Goal: Obtain resource: Download file/media

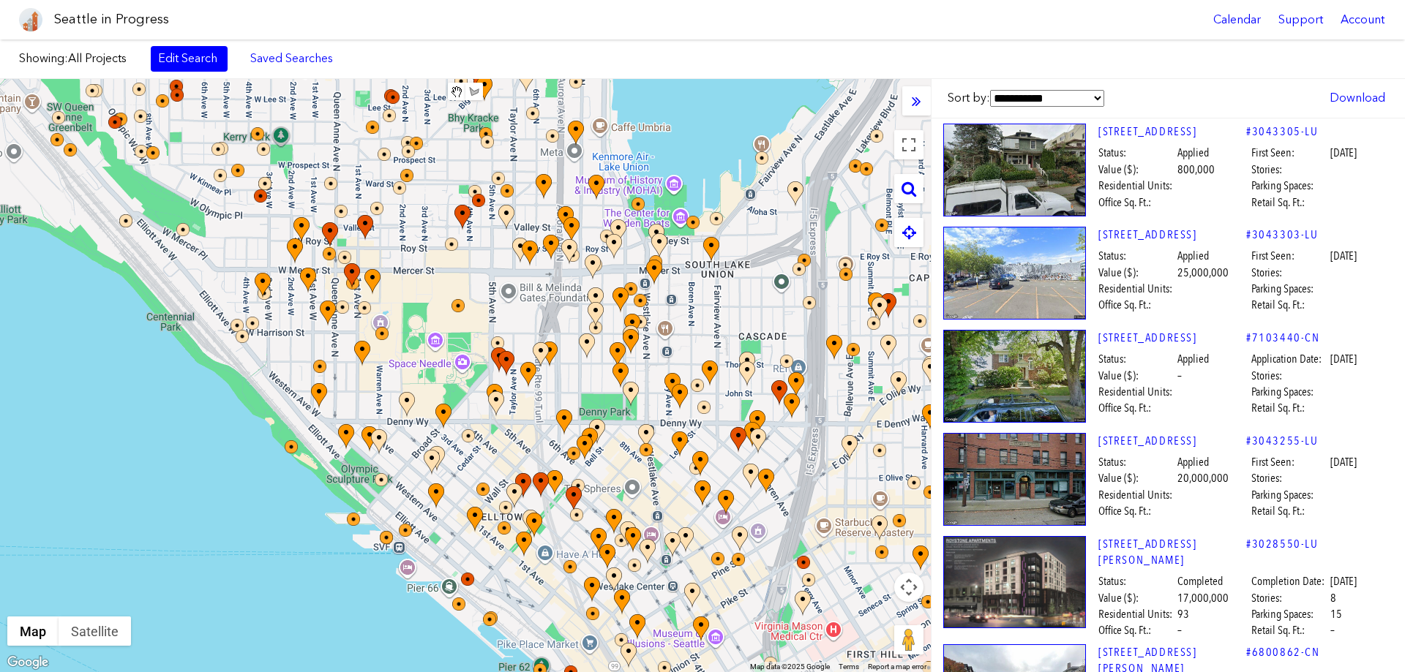
click at [183, 10] on div "Seattle in Progress Calendar Support Account" at bounding box center [702, 20] width 1405 height 40
click at [198, 15] on div "Seattle in Progress Calendar Support Account" at bounding box center [702, 20] width 1405 height 40
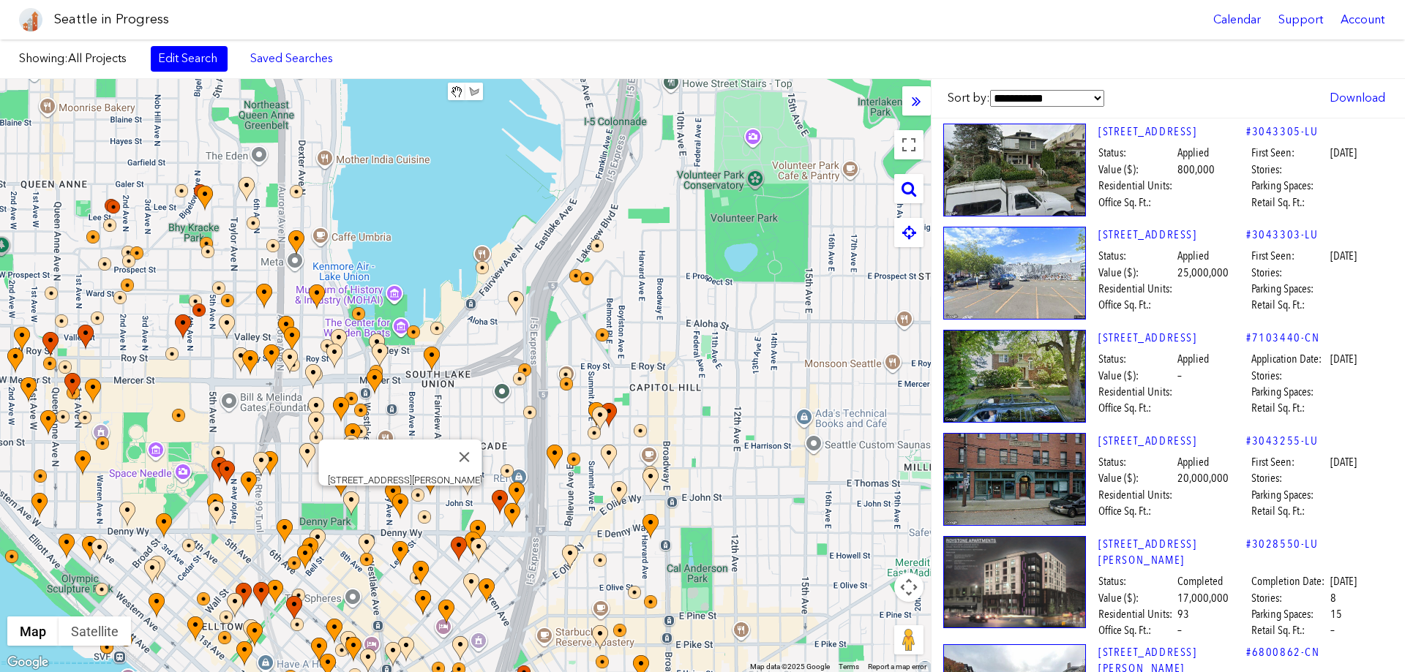
drag, startPoint x: 661, startPoint y: 454, endPoint x: 481, endPoint y: 511, distance: 189.0
click at [418, 531] on div at bounding box center [408, 519] width 32 height 51
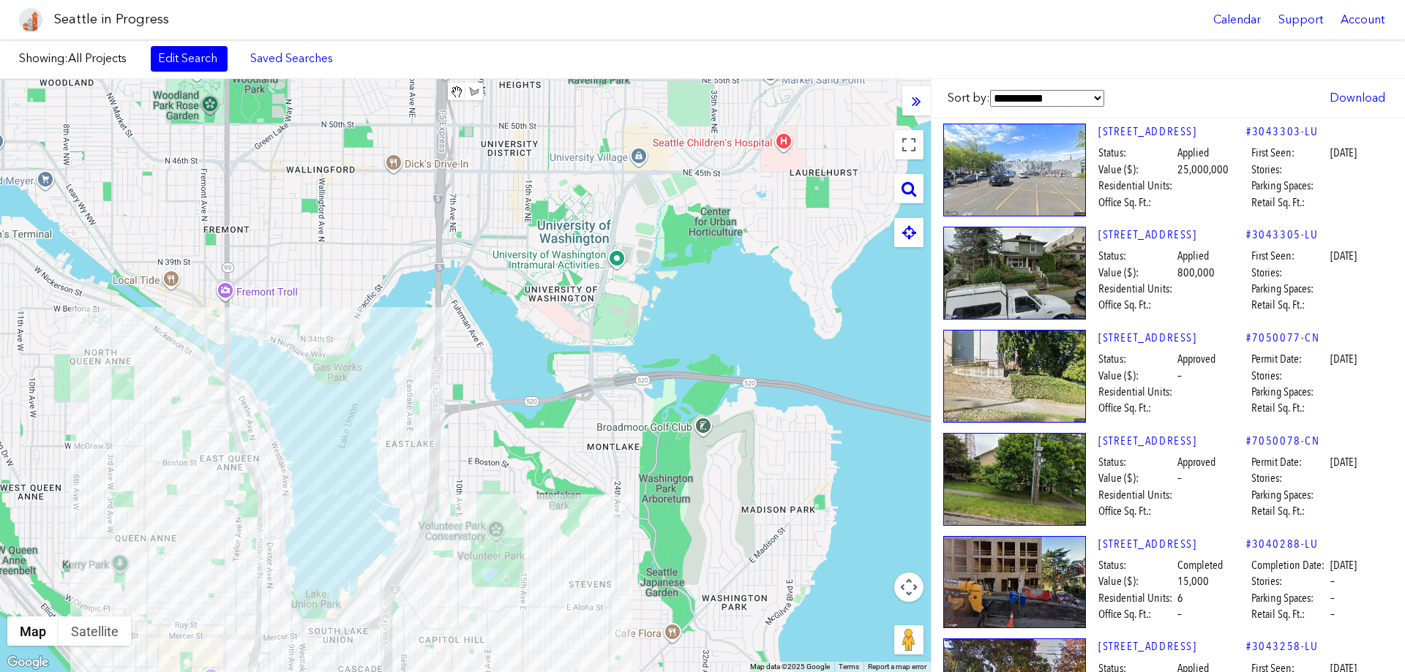
drag, startPoint x: 643, startPoint y: 154, endPoint x: 479, endPoint y: 472, distance: 357.3
click at [463, 527] on div at bounding box center [465, 375] width 931 height 593
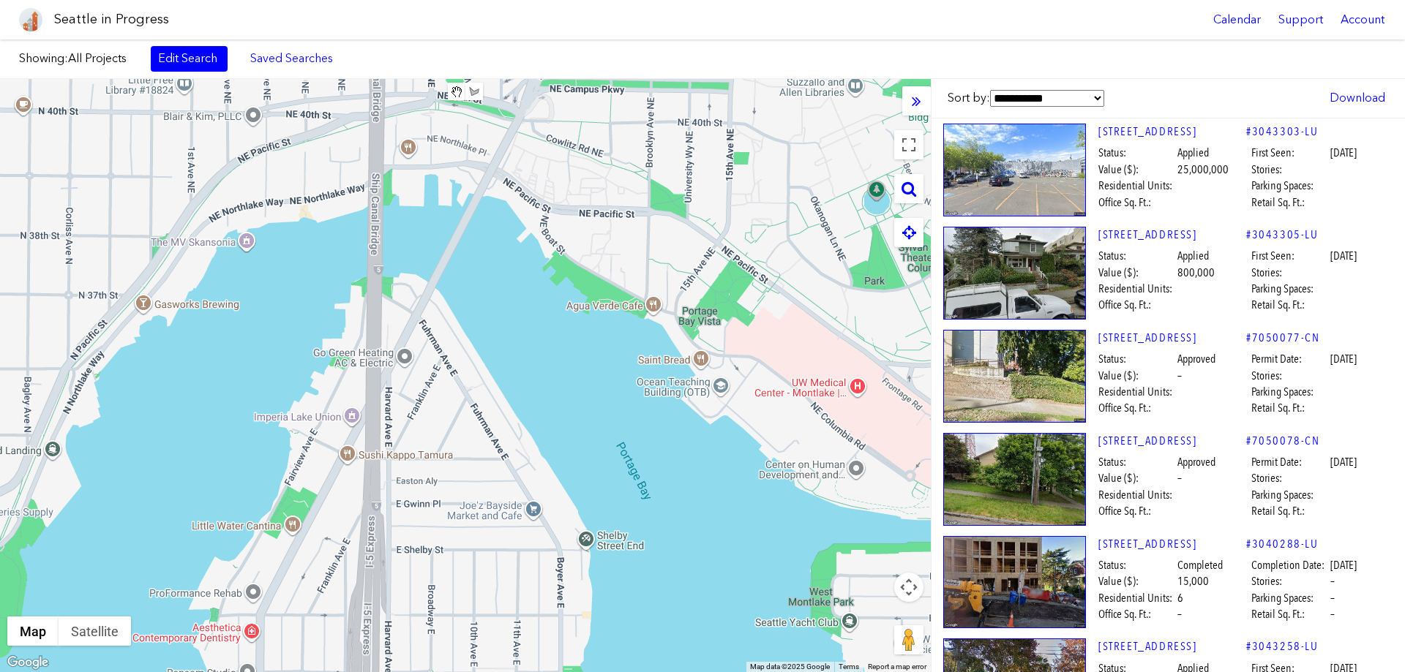
drag, startPoint x: 536, startPoint y: 294, endPoint x: 863, endPoint y: 257, distance: 328.4
click at [863, 257] on div at bounding box center [465, 375] width 931 height 593
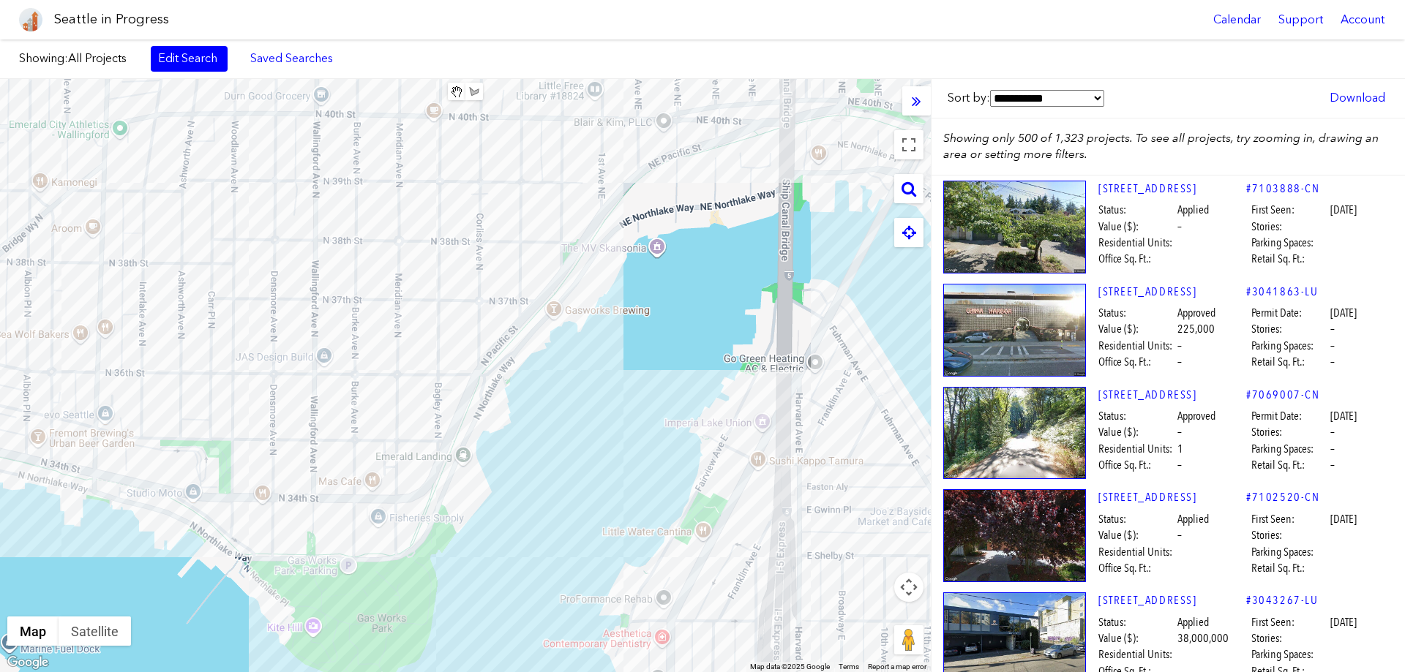
drag, startPoint x: 538, startPoint y: 353, endPoint x: 948, endPoint y: 356, distance: 410.4
click at [948, 356] on div "**********" at bounding box center [702, 375] width 1405 height 593
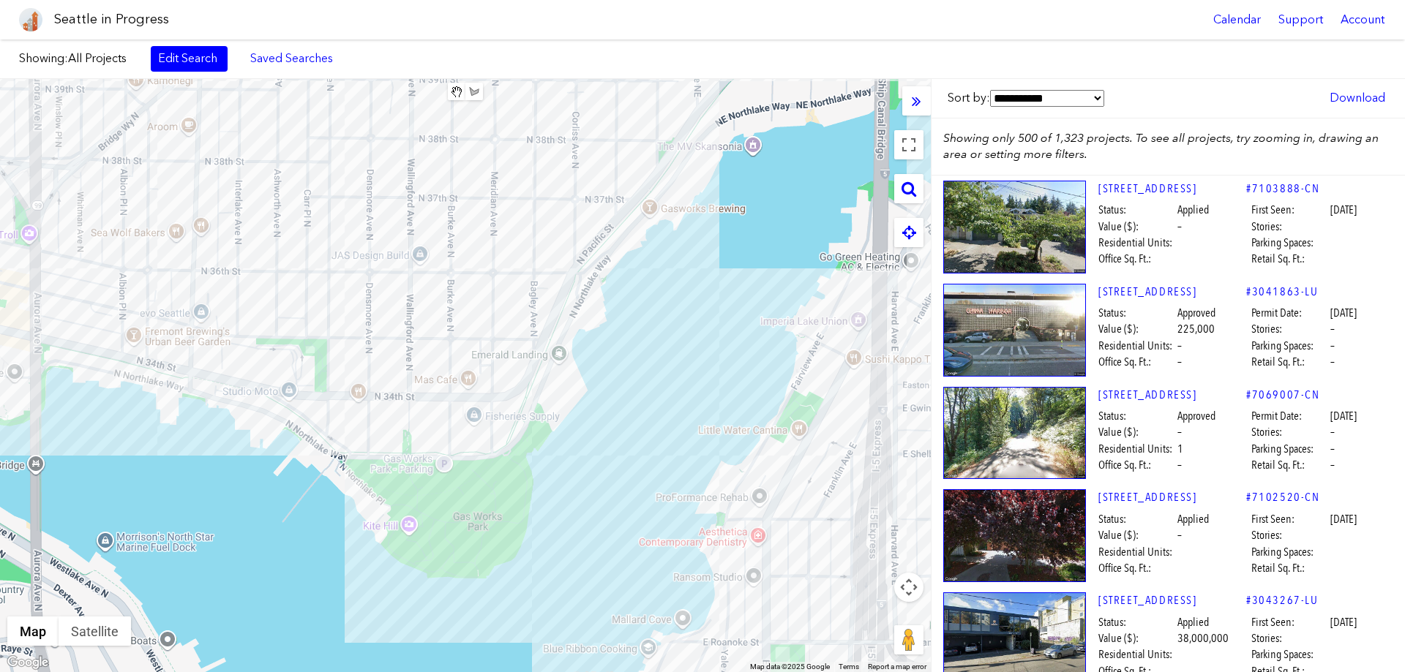
drag, startPoint x: 399, startPoint y: 385, endPoint x: 473, endPoint y: 305, distance: 108.7
click at [473, 305] on div "[STREET_ADDRESS]" at bounding box center [465, 375] width 931 height 593
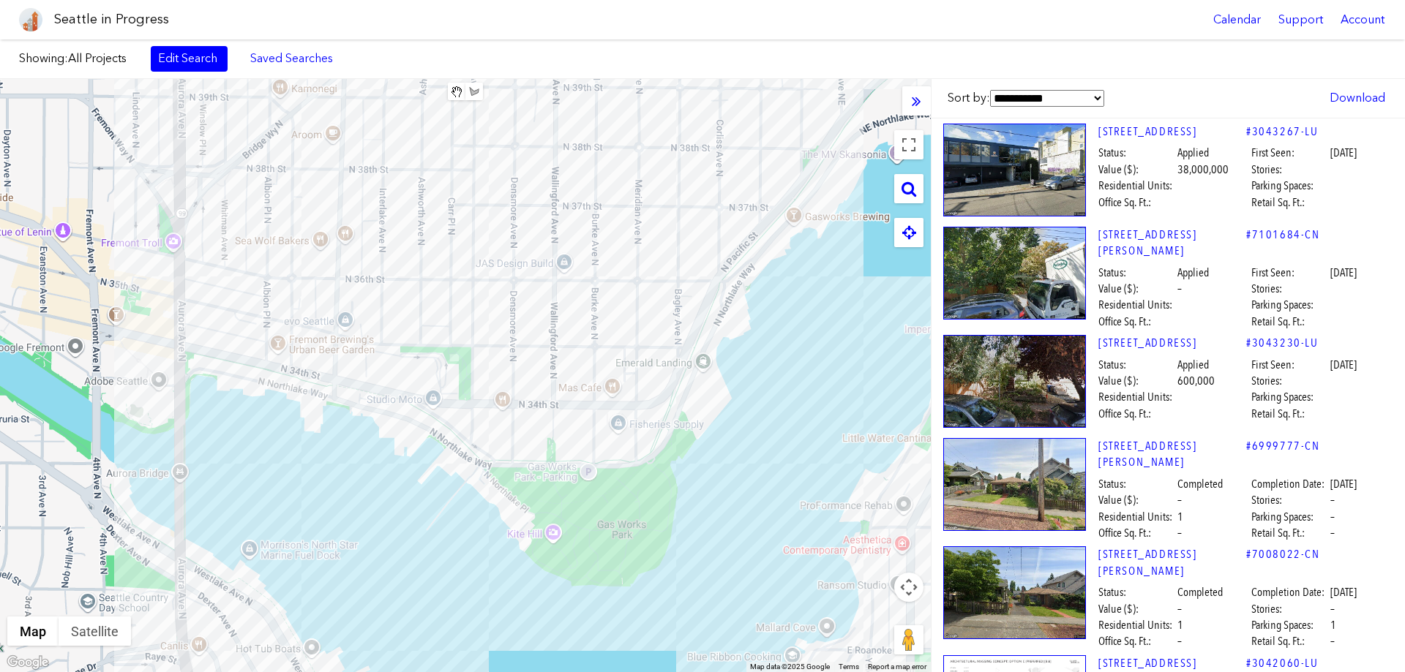
drag, startPoint x: 371, startPoint y: 296, endPoint x: 408, endPoint y: 297, distance: 37.3
click at [518, 305] on div at bounding box center [465, 375] width 931 height 593
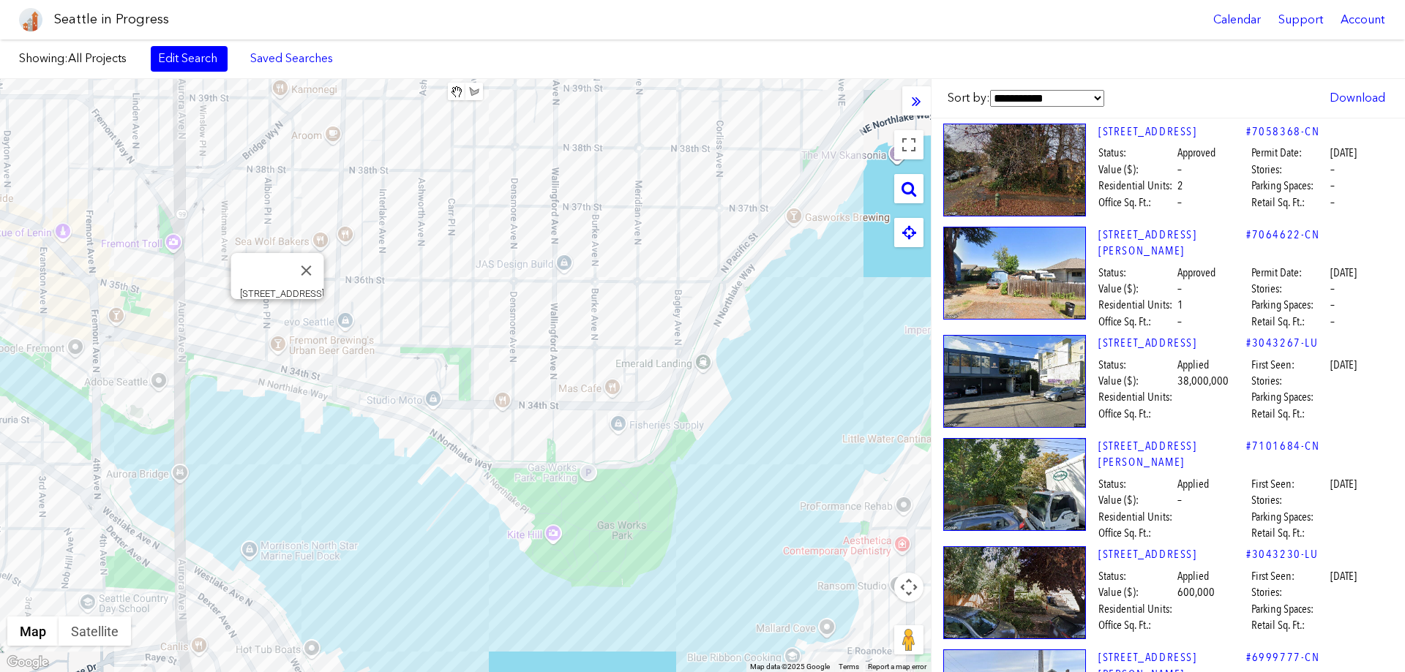
click at [274, 315] on div "[STREET_ADDRESS]" at bounding box center [465, 375] width 931 height 593
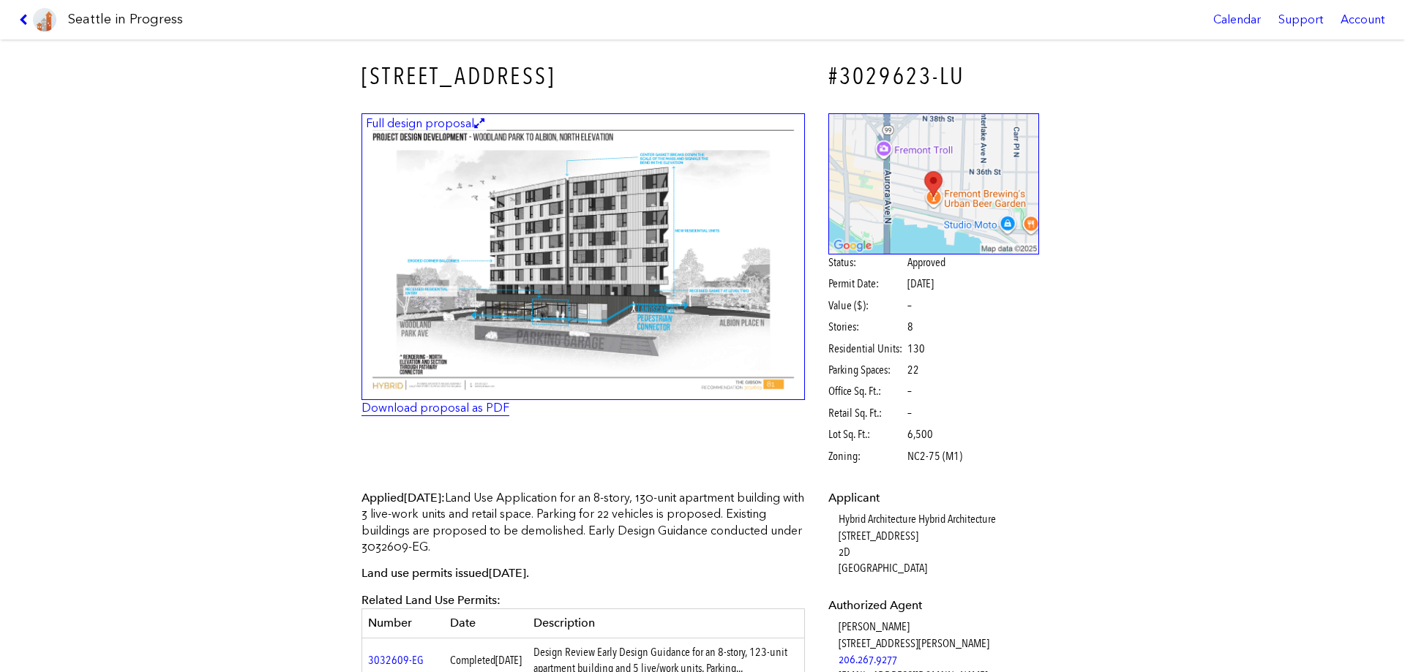
click at [430, 406] on link "Download proposal as PDF" at bounding box center [435, 408] width 148 height 14
